Goal: Information Seeking & Learning: Understand process/instructions

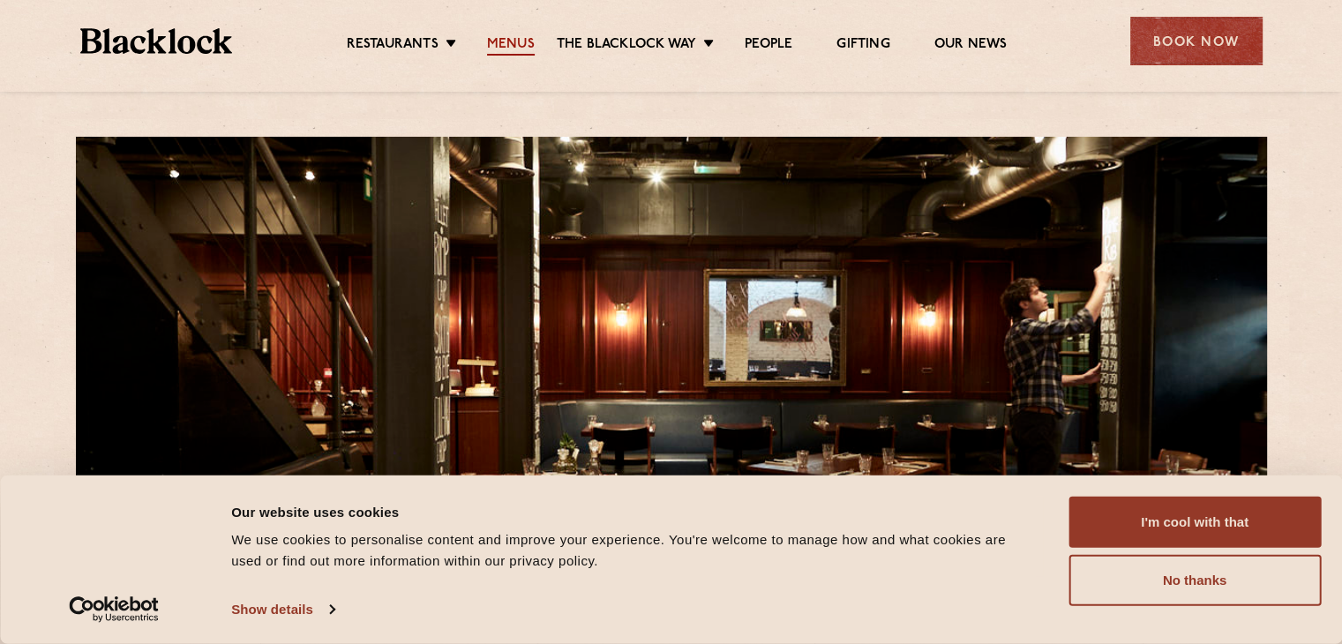
click at [509, 38] on link "Menus" at bounding box center [511, 45] width 48 height 19
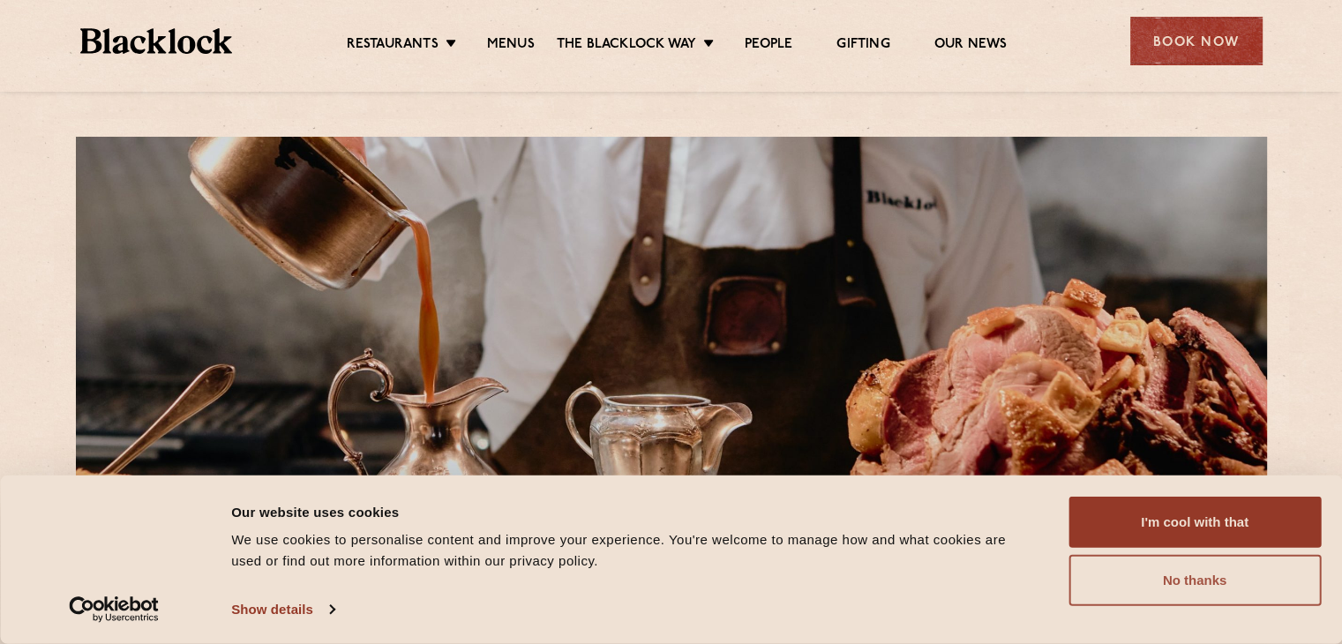
click at [1187, 582] on button "No thanks" at bounding box center [1195, 580] width 252 height 51
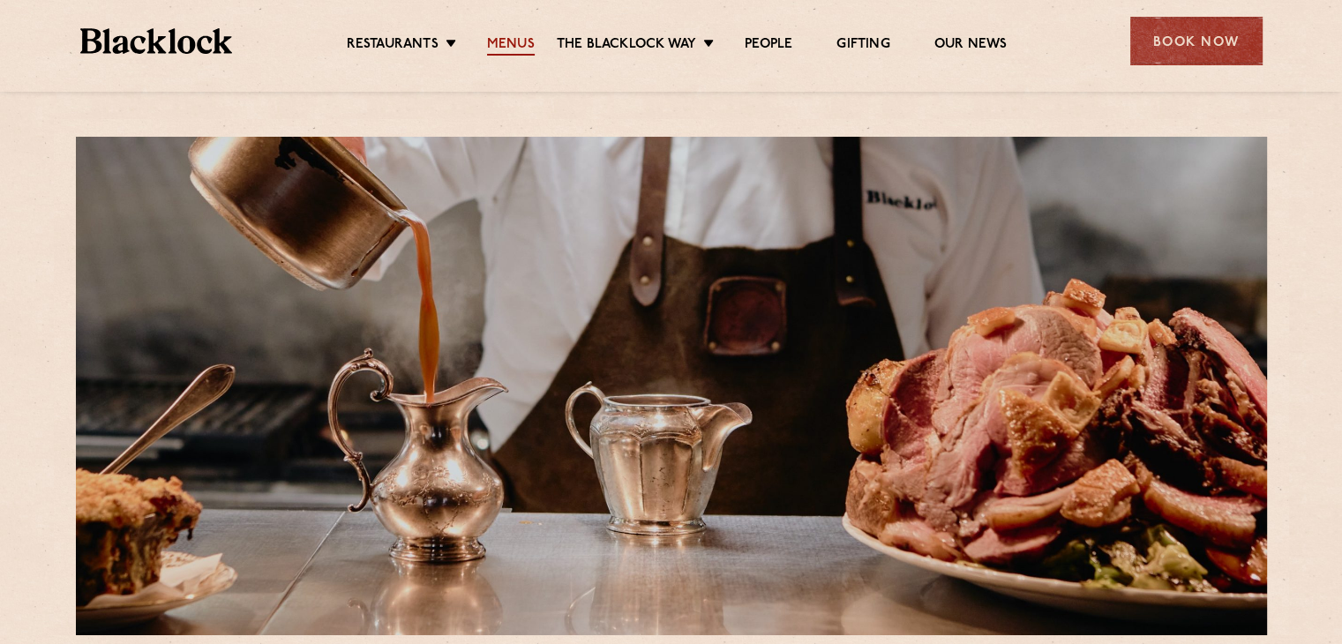
click at [513, 48] on link "Menus" at bounding box center [511, 45] width 48 height 19
